Goal: Information Seeking & Learning: Check status

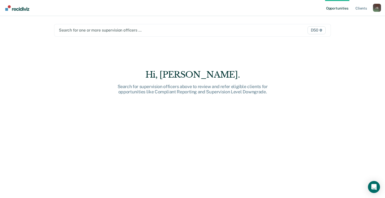
click at [85, 31] on div at bounding box center [152, 30] width 187 height 6
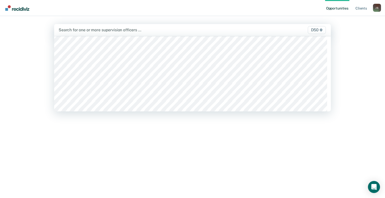
scroll to position [301, 0]
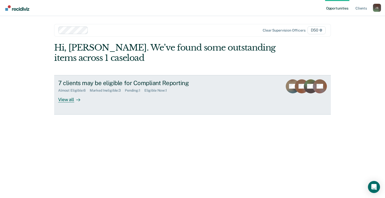
click at [69, 99] on div "View all" at bounding box center [72, 98] width 28 height 10
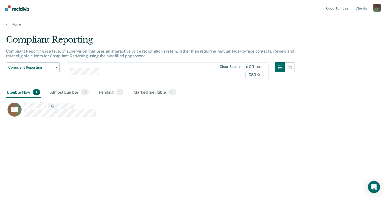
scroll to position [122, 369]
click at [62, 93] on div "Almost Eligible 6" at bounding box center [69, 92] width 41 height 11
